Goal: Task Accomplishment & Management: Complete application form

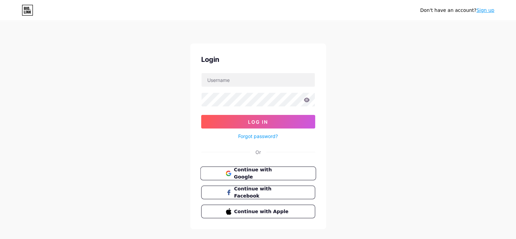
click at [260, 174] on span "Continue with Google" at bounding box center [262, 173] width 57 height 15
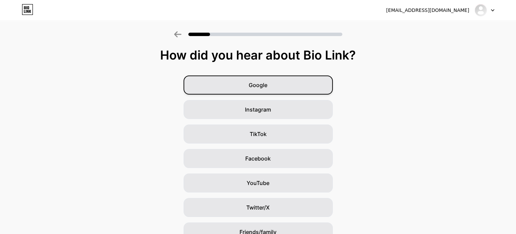
click at [291, 89] on div "Google" at bounding box center [258, 84] width 149 height 19
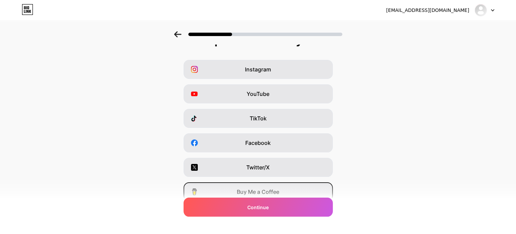
scroll to position [3, 0]
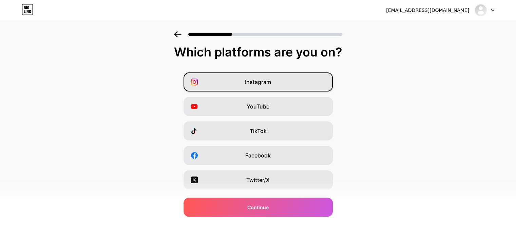
click at [288, 85] on div "Instagram" at bounding box center [258, 81] width 149 height 19
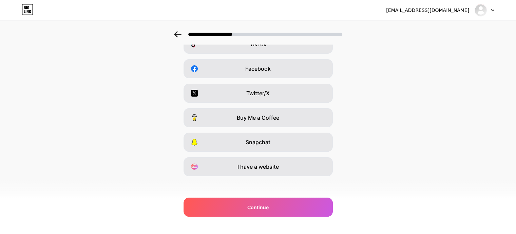
scroll to position [93, 0]
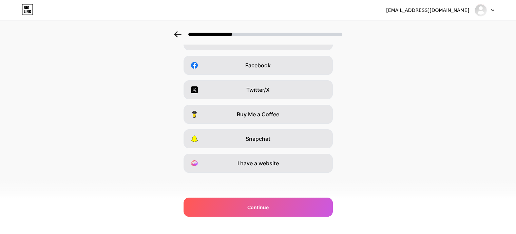
click at [284, 173] on div "Which platforms are you on? Instagram YouTube TikTok Facebook Twitter/X Buy Me …" at bounding box center [258, 80] width 516 height 251
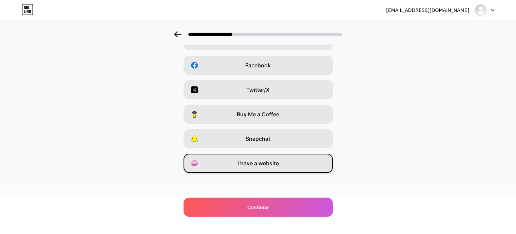
click at [286, 168] on div "I have a website" at bounding box center [258, 162] width 149 height 19
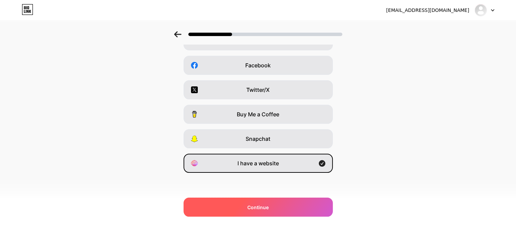
click at [282, 210] on div "Continue" at bounding box center [258, 206] width 149 height 19
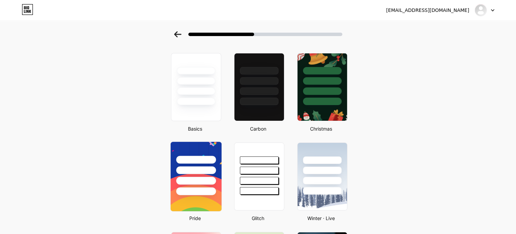
scroll to position [0, 0]
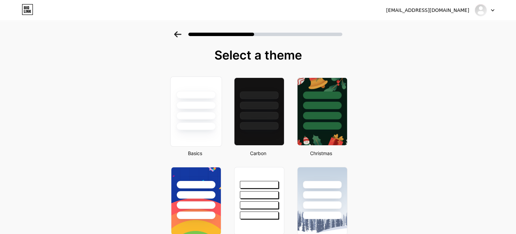
click at [219, 130] on div at bounding box center [195, 103] width 51 height 53
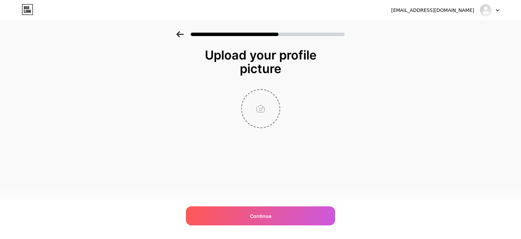
click at [258, 107] on input "file" at bounding box center [261, 109] width 38 height 38
type input "C:\fakepath\Sayarti 400.jpg"
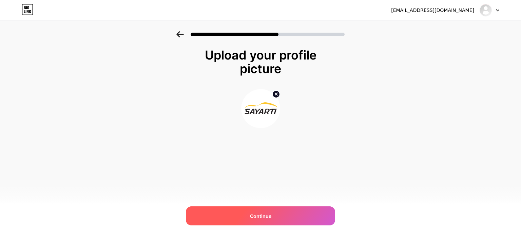
click at [216, 213] on div "Continue" at bounding box center [260, 215] width 149 height 19
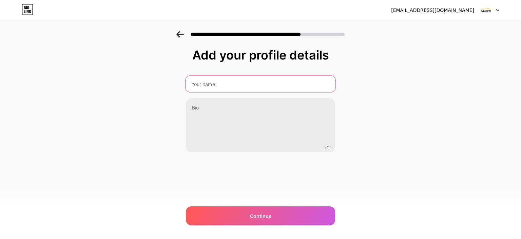
click at [239, 87] on input "text" at bounding box center [261, 84] width 150 height 16
type input "Sayarti Car Rental"
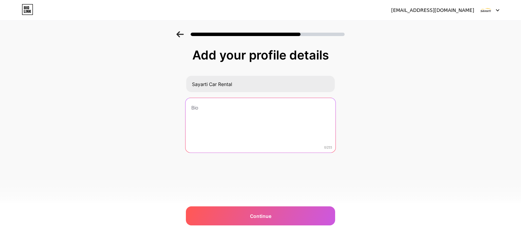
paste textarea "Sayatri offers budget car rentals across [GEOGRAPHIC_DATA]. Self-drive, airport…"
type textarea "Sayatri offers budget car rentals across [GEOGRAPHIC_DATA]. Self-drive, airport…"
paste textarea "Looking to rent a car in [GEOGRAPHIC_DATA]? [PERSON_NAME] makes it easy! With o…"
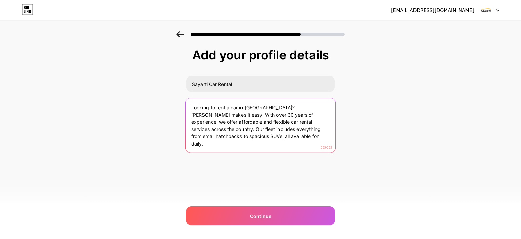
drag, startPoint x: 279, startPoint y: 121, endPoint x: 314, endPoint y: 148, distance: 44.5
click at [314, 148] on textarea "Looking to rent a car in [GEOGRAPHIC_DATA]? [PERSON_NAME] makes it easy! With o…" at bounding box center [261, 125] width 150 height 55
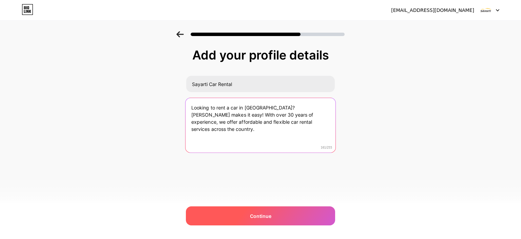
type textarea "Looking to rent a car in [GEOGRAPHIC_DATA]? [PERSON_NAME] makes it easy! With o…"
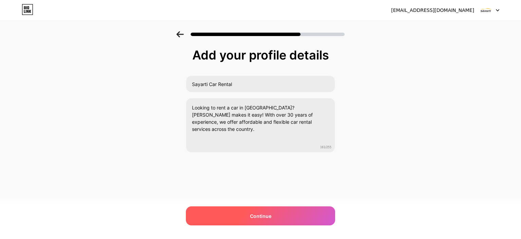
click at [296, 212] on div "Continue" at bounding box center [260, 215] width 149 height 19
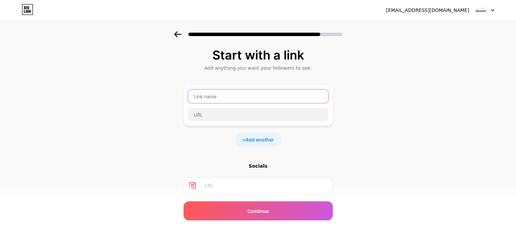
click at [265, 99] on input "text" at bounding box center [258, 96] width 141 height 14
type input "E"
type input "Rent a Car in [GEOGRAPHIC_DATA]"
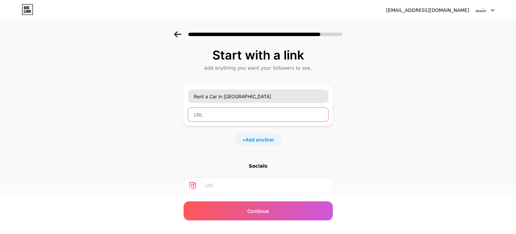
paste input "[URL][DOMAIN_NAME]"
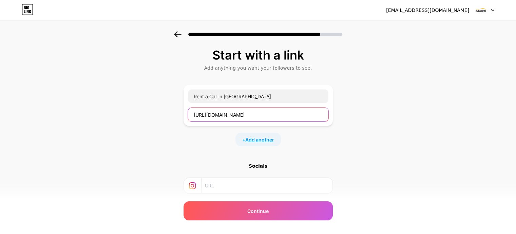
type input "[URL][DOMAIN_NAME]"
click at [265, 142] on span "Add another" at bounding box center [259, 139] width 29 height 7
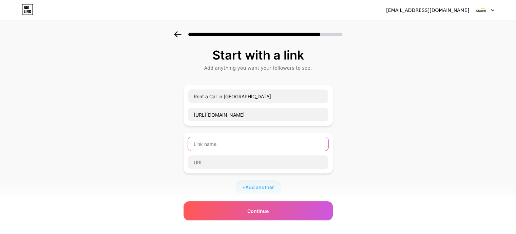
click at [244, 149] on input "text" at bounding box center [258, 144] width 141 height 14
type input "Car Rental in [GEOGRAPHIC_DATA]"
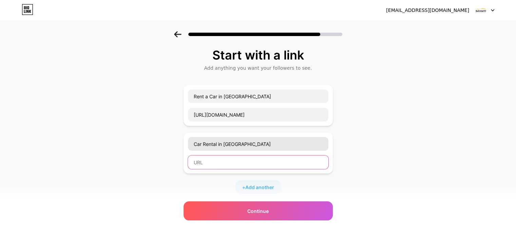
paste input "[URL][DOMAIN_NAME]"
type input "[URL][DOMAIN_NAME]"
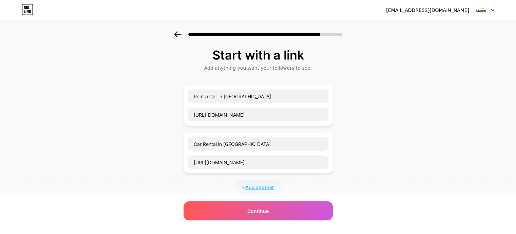
click at [258, 186] on span "Add another" at bounding box center [259, 186] width 29 height 7
click at [244, 187] on input "text" at bounding box center [258, 191] width 141 height 14
type input "Self Drive Car Rental in [GEOGRAPHIC_DATA]"
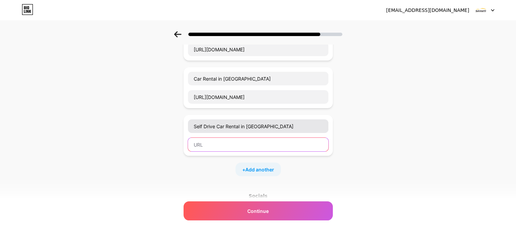
scroll to position [116, 0]
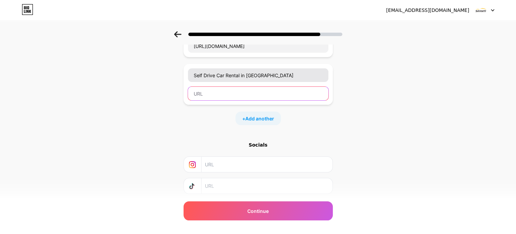
paste input "[URL][DOMAIN_NAME]"
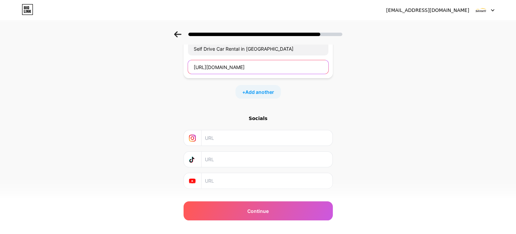
scroll to position [157, 0]
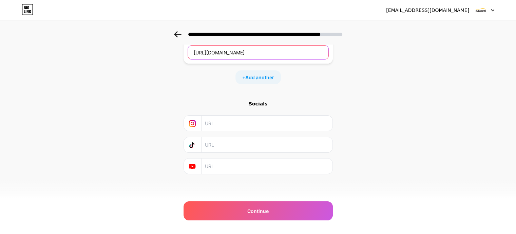
type input "[URL][DOMAIN_NAME]"
click at [234, 122] on input "text" at bounding box center [266, 122] width 123 height 15
paste input "[URL][DOMAIN_NAME]"
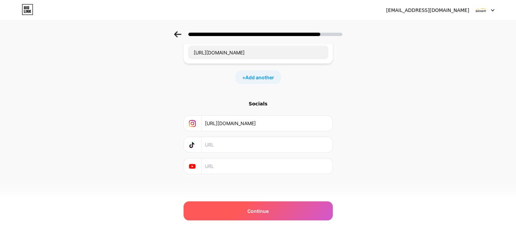
type input "[URL][DOMAIN_NAME]"
click at [233, 209] on div "Continue" at bounding box center [258, 210] width 149 height 19
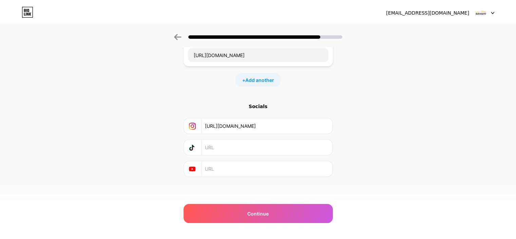
scroll to position [0, 0]
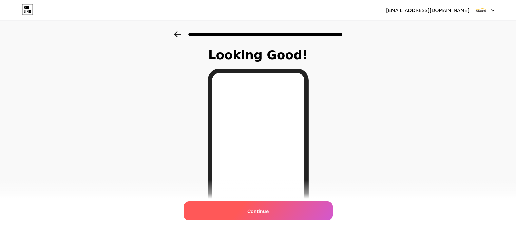
click at [260, 211] on span "Continue" at bounding box center [257, 210] width 21 height 7
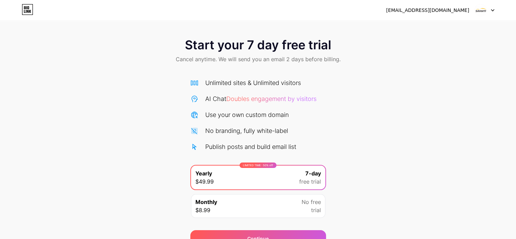
click at [483, 9] on img at bounding box center [481, 10] width 13 height 13
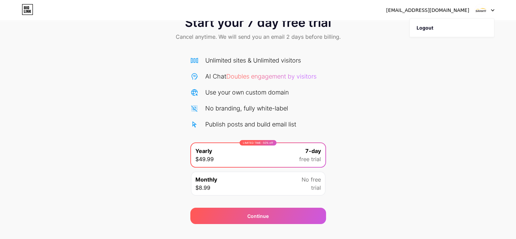
scroll to position [34, 0]
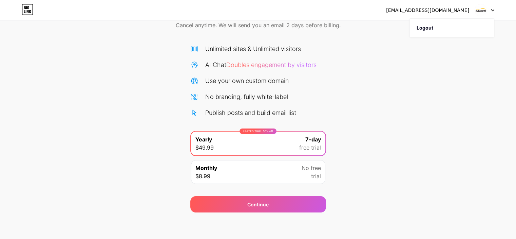
click at [277, 172] on div "Monthly $8.99 No free trial" at bounding box center [258, 172] width 134 height 24
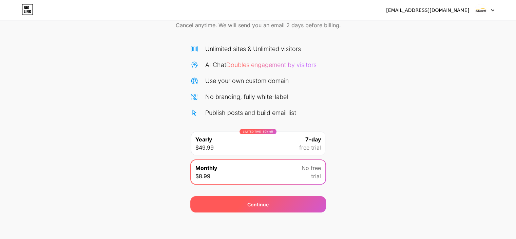
click at [277, 199] on div "Continue" at bounding box center [258, 204] width 136 height 16
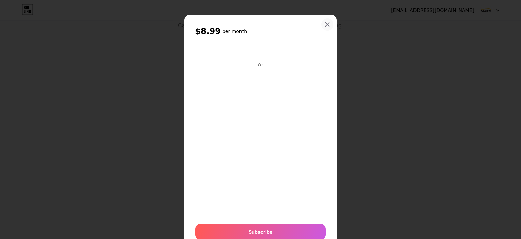
click at [327, 22] on icon at bounding box center [327, 24] width 5 height 5
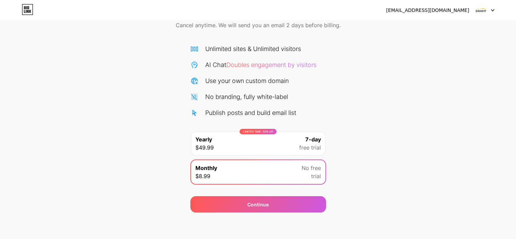
scroll to position [0, 0]
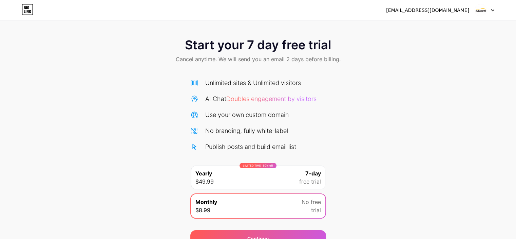
click at [482, 11] on img at bounding box center [481, 10] width 13 height 13
click at [451, 9] on div "[EMAIL_ADDRESS][DOMAIN_NAME]" at bounding box center [427, 10] width 83 height 7
click at [234, 36] on div "Start your 7 day free trial Cancel anytime. We will send you an email 2 days be…" at bounding box center [258, 51] width 516 height 40
click at [220, 179] on div "LIMITED TIME : 50% off Yearly $49.99 7-day free trial" at bounding box center [258, 177] width 134 height 24
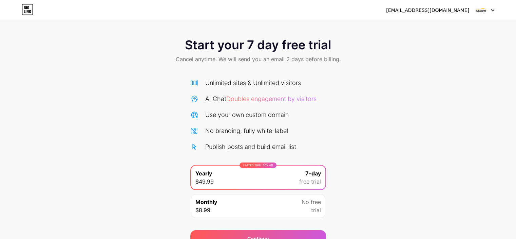
click at [27, 9] on icon at bounding box center [28, 9] width 12 height 11
click at [30, 13] on icon at bounding box center [28, 9] width 12 height 11
click at [485, 11] on img at bounding box center [481, 10] width 13 height 13
click at [446, 28] on li "Logout" at bounding box center [452, 28] width 84 height 18
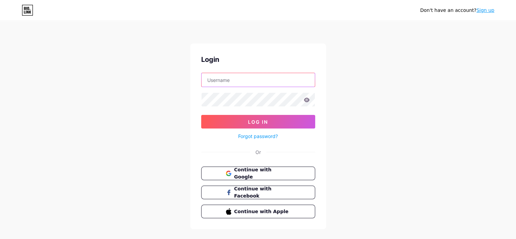
click at [253, 84] on input "text" at bounding box center [258, 80] width 113 height 14
type input "[EMAIL_ADDRESS][DOMAIN_NAME]"
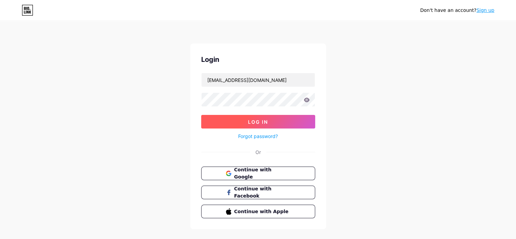
click at [258, 119] on span "Log In" at bounding box center [258, 122] width 20 height 6
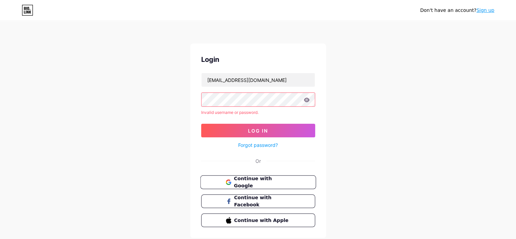
click at [247, 179] on span "Continue with Google" at bounding box center [262, 182] width 57 height 15
